Goal: Transaction & Acquisition: Purchase product/service

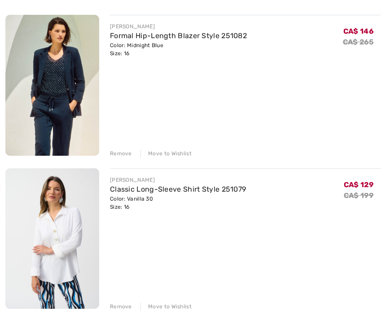
scroll to position [133, 0]
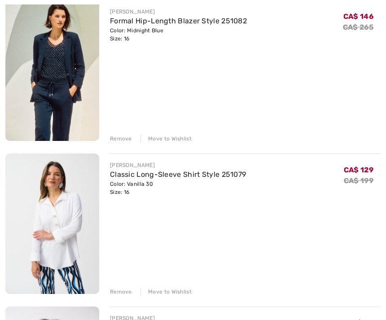
click at [122, 293] on div "Remove" at bounding box center [121, 292] width 22 height 8
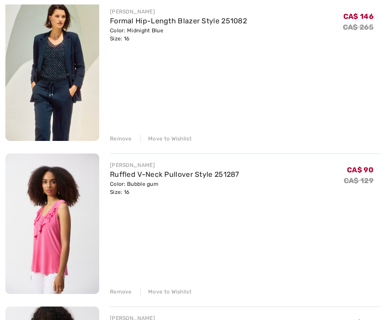
click at [123, 294] on div "Remove" at bounding box center [121, 292] width 22 height 8
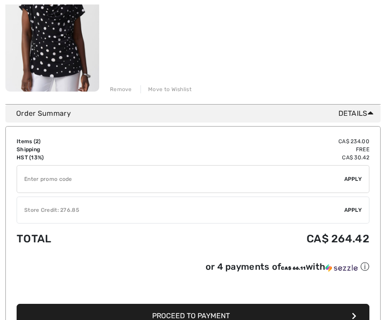
scroll to position [336, 0]
click at [314, 320] on button "Proceed to Payment" at bounding box center [193, 316] width 353 height 24
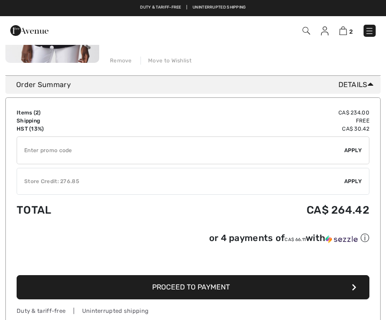
click at [356, 181] on span "Apply" at bounding box center [354, 181] width 18 height 8
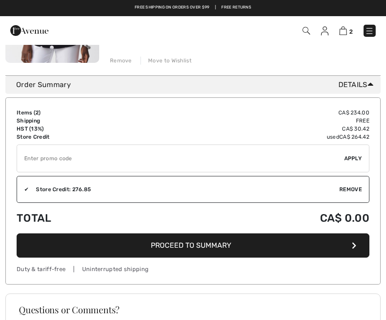
click at [269, 248] on button "Proceed to Summary" at bounding box center [193, 246] width 353 height 24
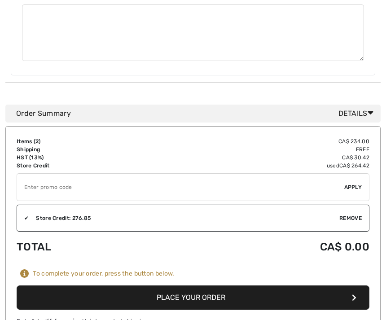
scroll to position [452, 0]
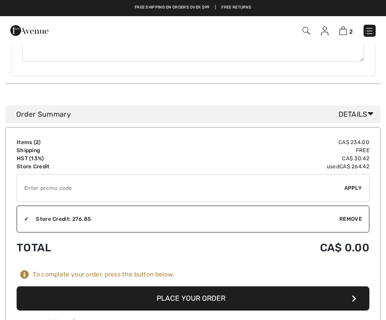
click at [218, 300] on button "Place Your Order" at bounding box center [193, 299] width 353 height 24
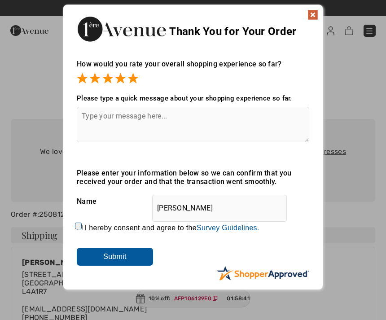
click at [315, 14] on img at bounding box center [313, 14] width 11 height 11
